Goal: Task Accomplishment & Management: Manage account settings

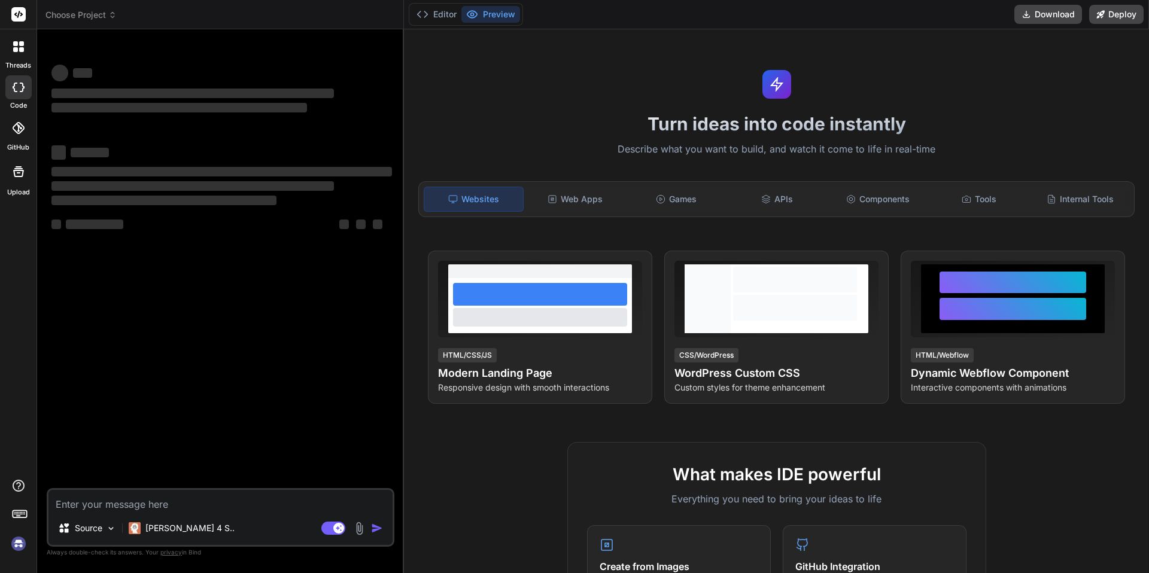
type textarea "x"
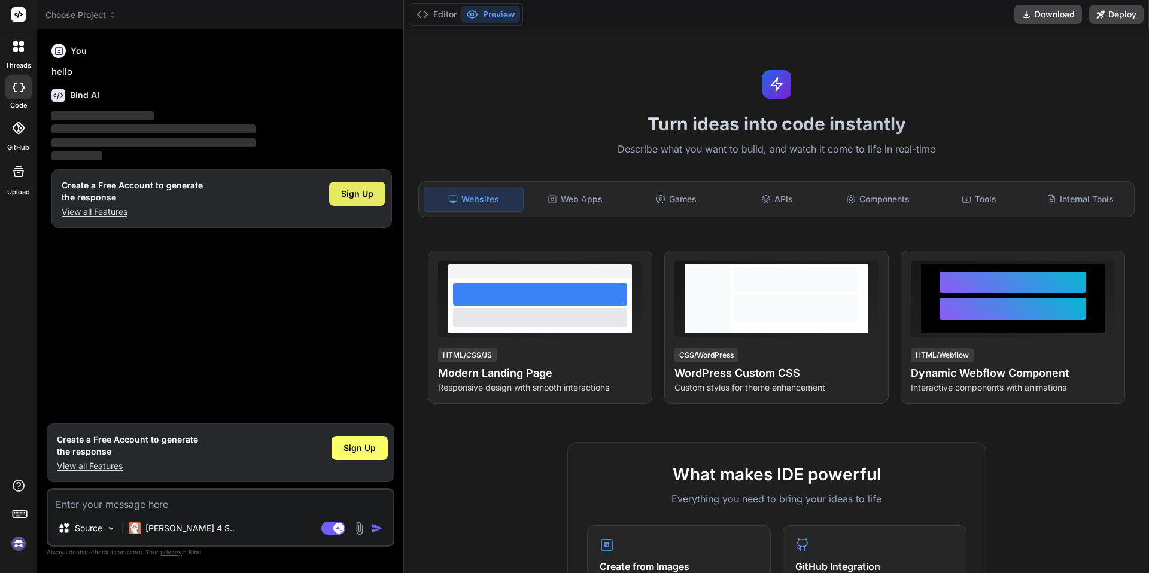
click at [349, 195] on span "Sign Up" at bounding box center [357, 194] width 32 height 12
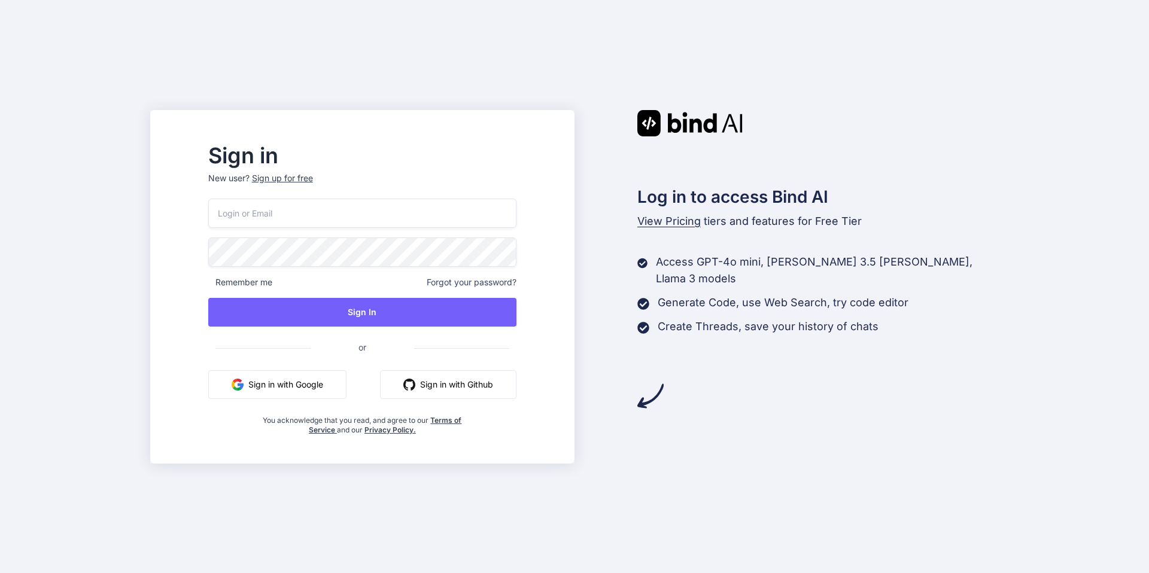
click at [333, 223] on input "email" at bounding box center [362, 213] width 308 height 29
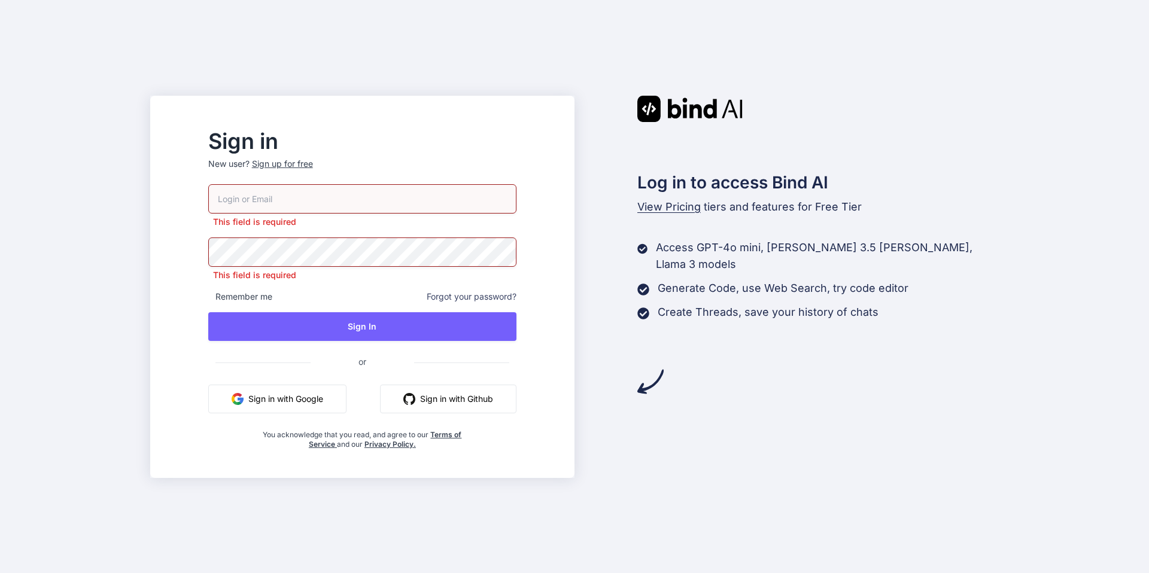
click at [185, 239] on div "Sign in New user? Sign up for free This field is required This field is require…" at bounding box center [574, 286] width 1149 height 573
click at [293, 187] on input "email" at bounding box center [362, 198] width 308 height 29
click at [352, 193] on input "email" at bounding box center [362, 198] width 308 height 29
click at [248, 244] on div "This field is required This field is required Remember me Forgot your password?…" at bounding box center [362, 316] width 308 height 265
click at [293, 200] on input "email" at bounding box center [362, 198] width 308 height 29
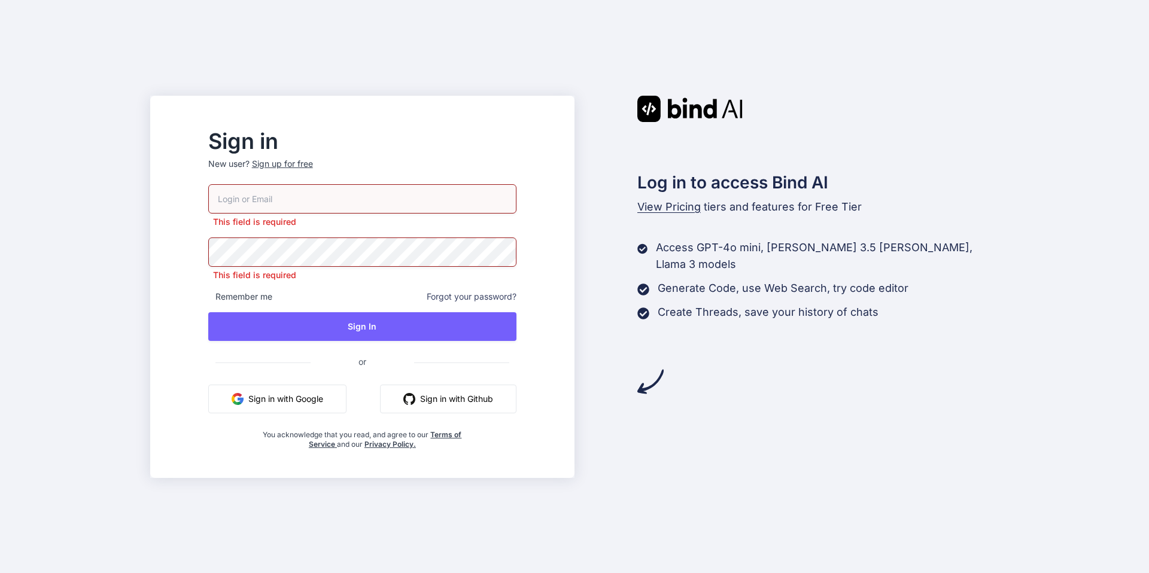
paste input "lstez9gram@beta.edu.pl"
type input "lstez9gram@beta.edu.pl"
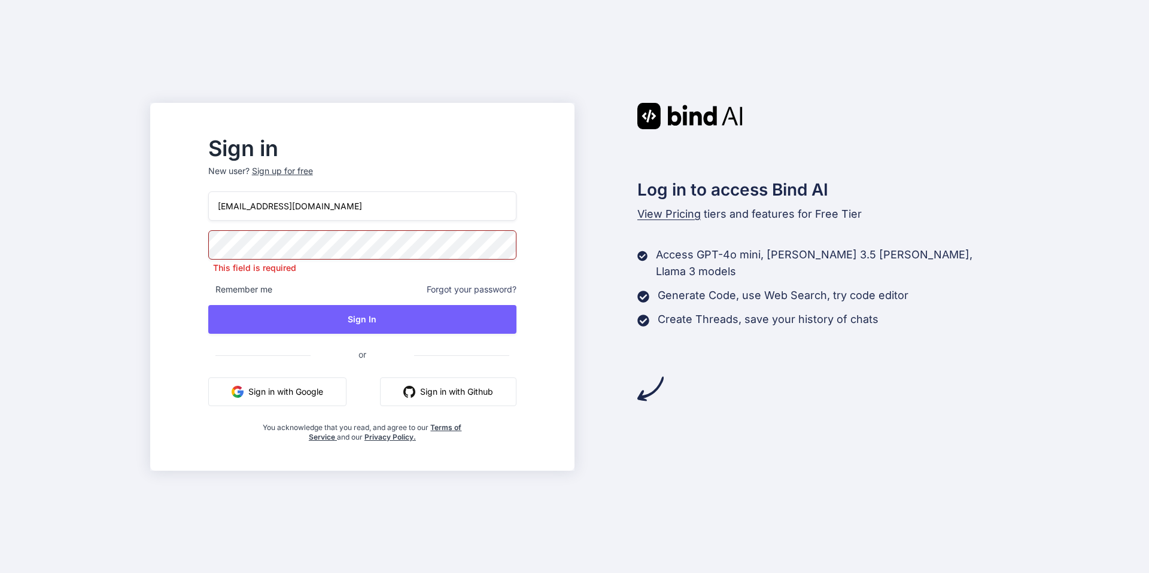
drag, startPoint x: 293, startPoint y: 200, endPoint x: 200, endPoint y: 233, distance: 98.0
click at [200, 233] on div "Sign in New user? Sign up for free lstez9gram@beta.edu.pl This field is require…" at bounding box center [574, 286] width 1149 height 573
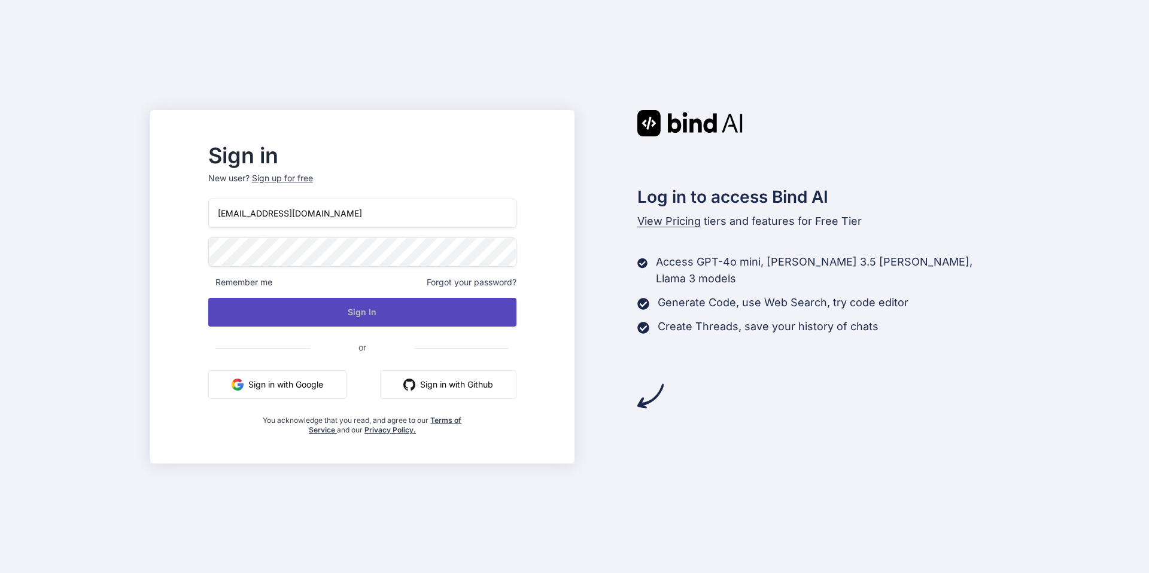
click at [461, 319] on button "Sign In" at bounding box center [362, 312] width 308 height 29
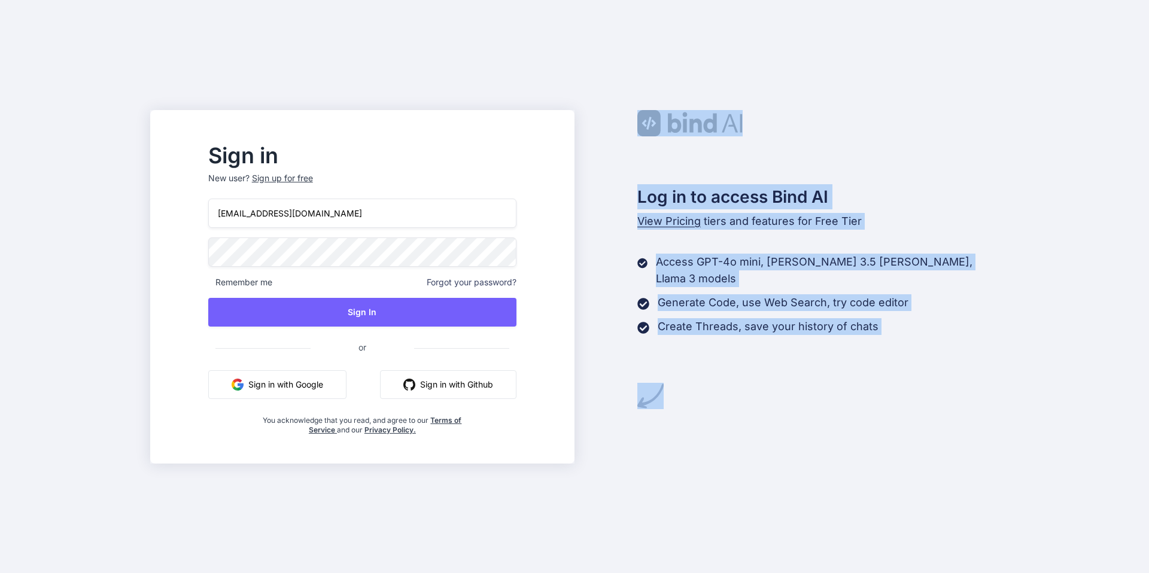
drag, startPoint x: 953, startPoint y: 72, endPoint x: 915, endPoint y: 62, distance: 39.0
click at [841, 119] on div "Log in to access Bind AI View Pricing tiers and features for Free Tier Access G…" at bounding box center [786, 259] width 424 height 299
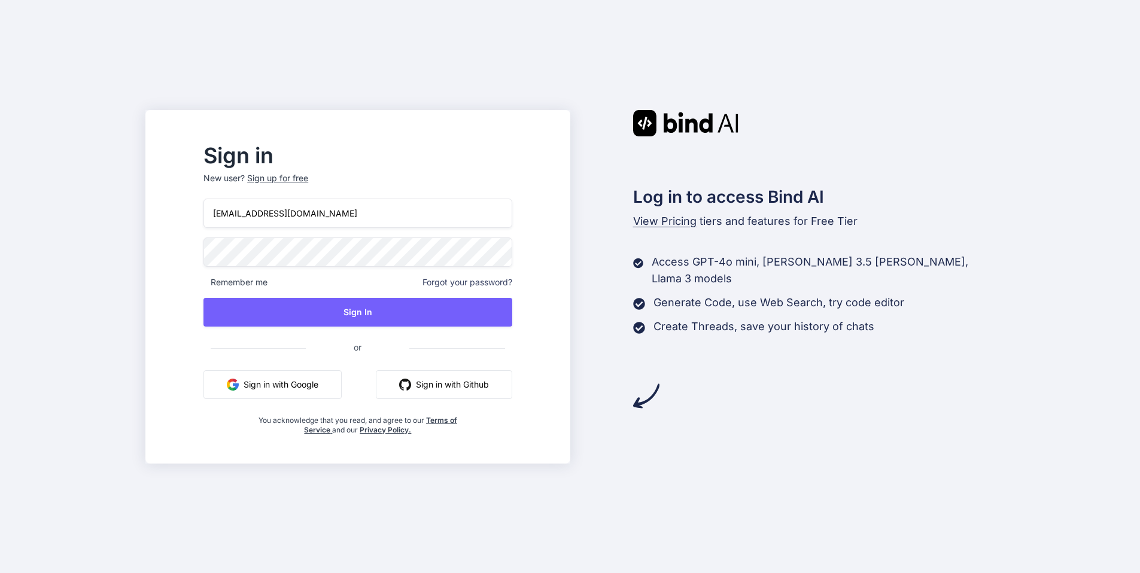
click at [636, 348] on div "Log in to access Bind AI View Pricing tiers and features for Free Tier Access G…" at bounding box center [782, 259] width 424 height 299
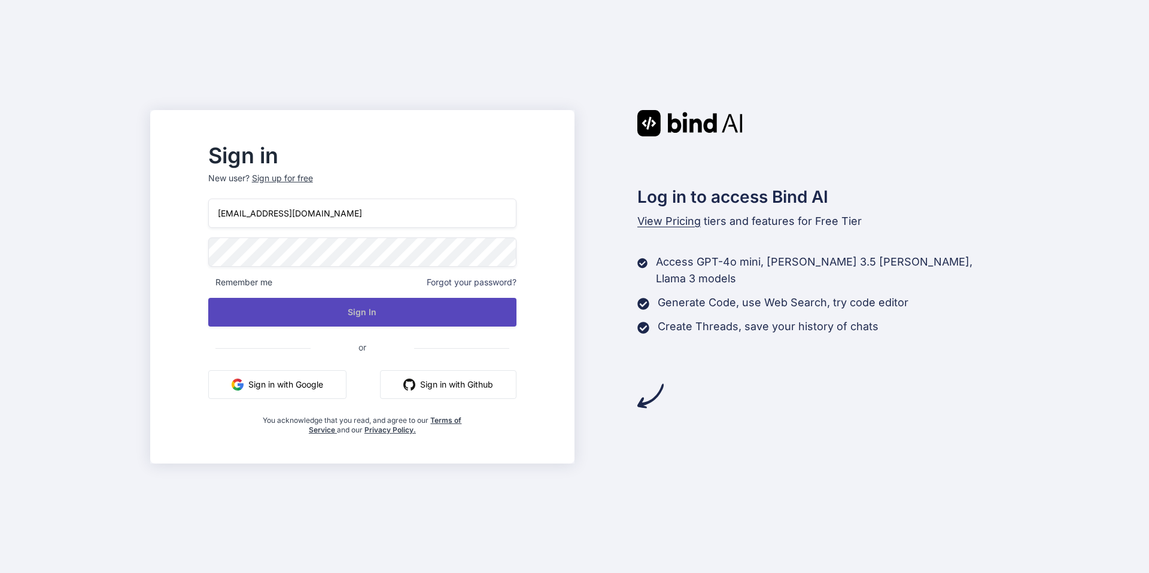
click at [440, 308] on button "Sign In" at bounding box center [362, 312] width 308 height 29
